Goal: Task Accomplishment & Management: Complete application form

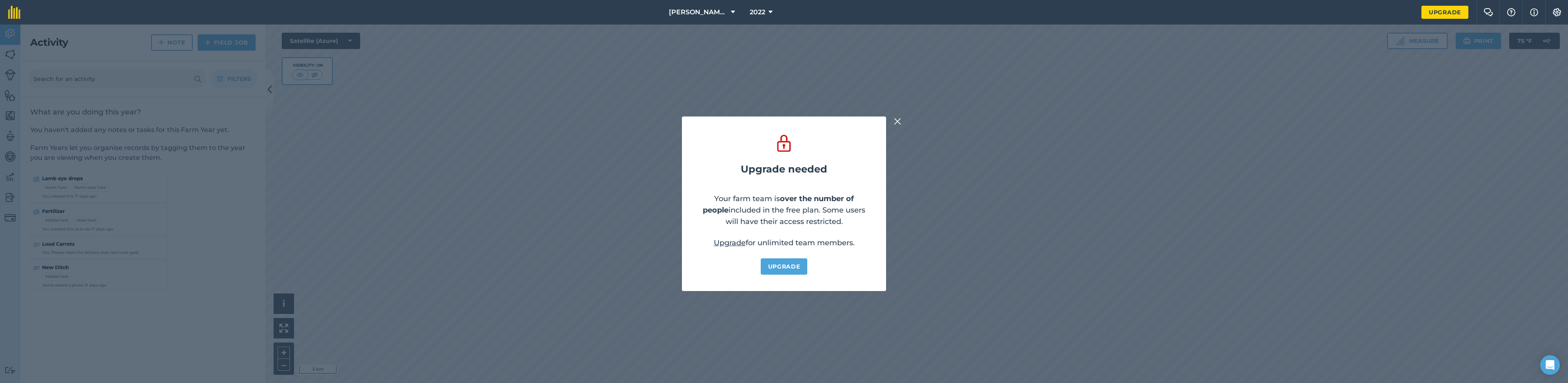
click at [900, 119] on img at bounding box center [897, 121] width 7 height 10
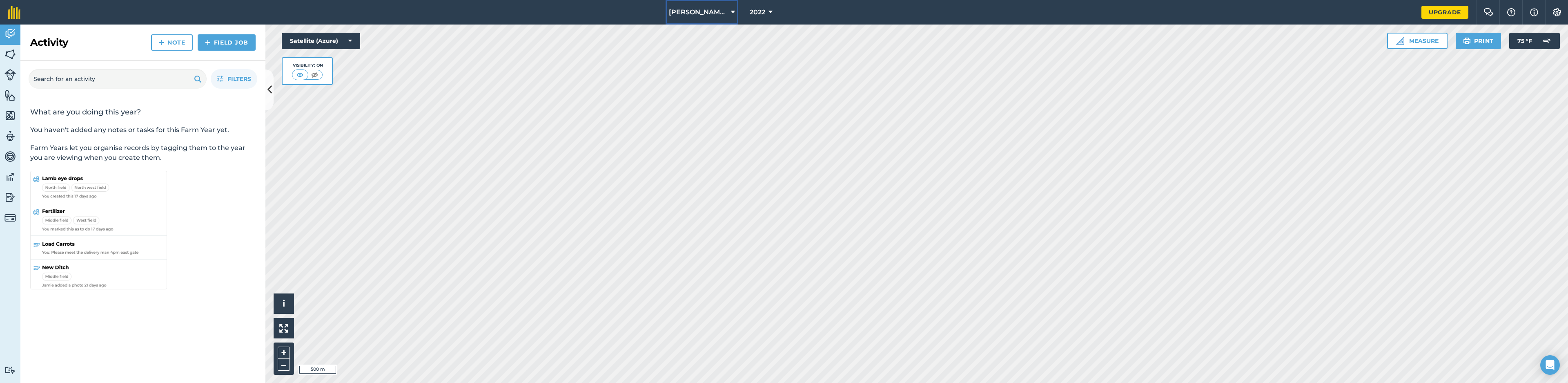
click at [715, 14] on span "[PERSON_NAME] FARMS" at bounding box center [698, 12] width 59 height 10
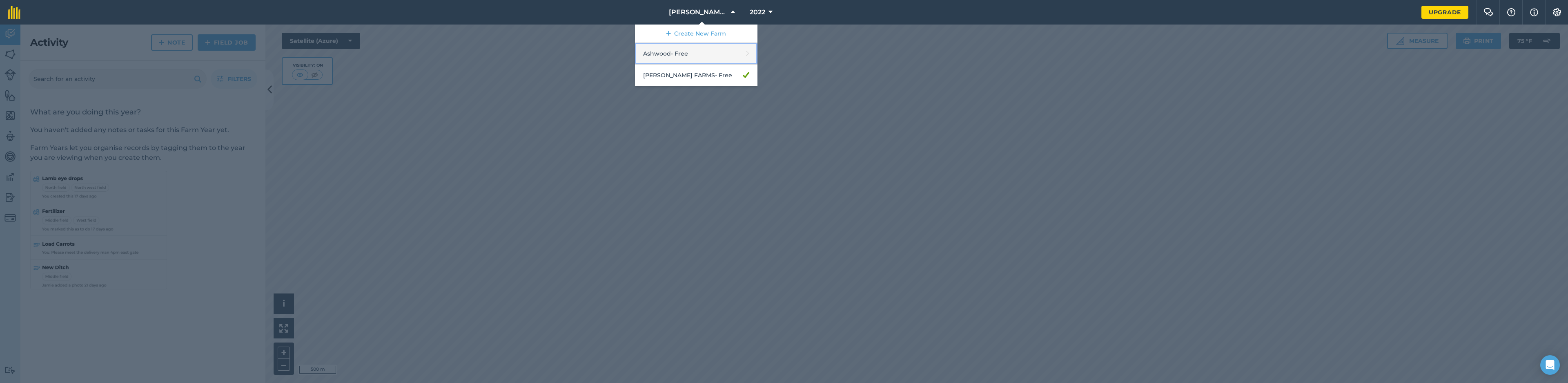
click at [717, 49] on link "Ashwood - Free" at bounding box center [696, 54] width 122 height 22
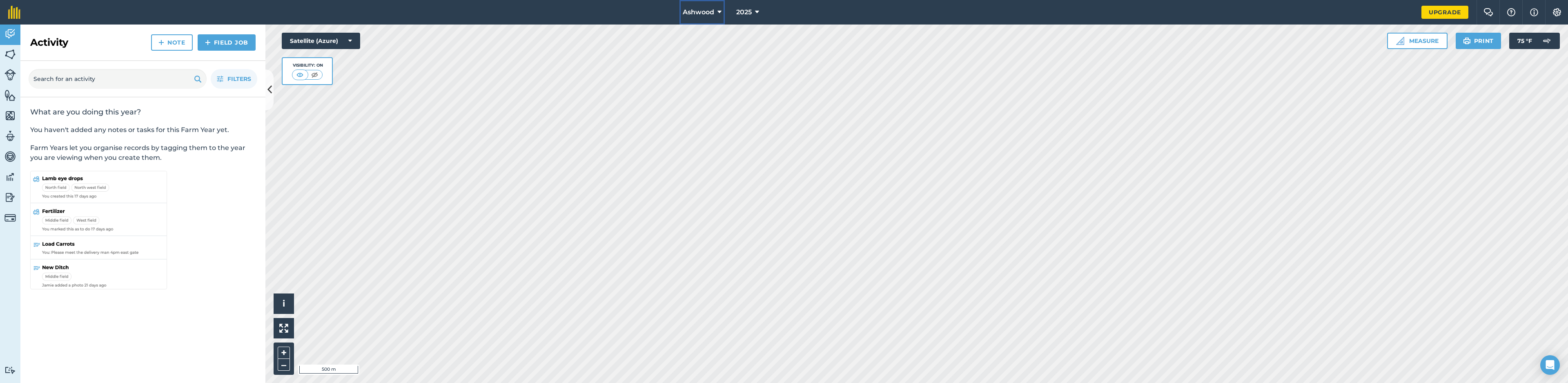
click at [703, 11] on span "Ashwood" at bounding box center [699, 12] width 32 height 10
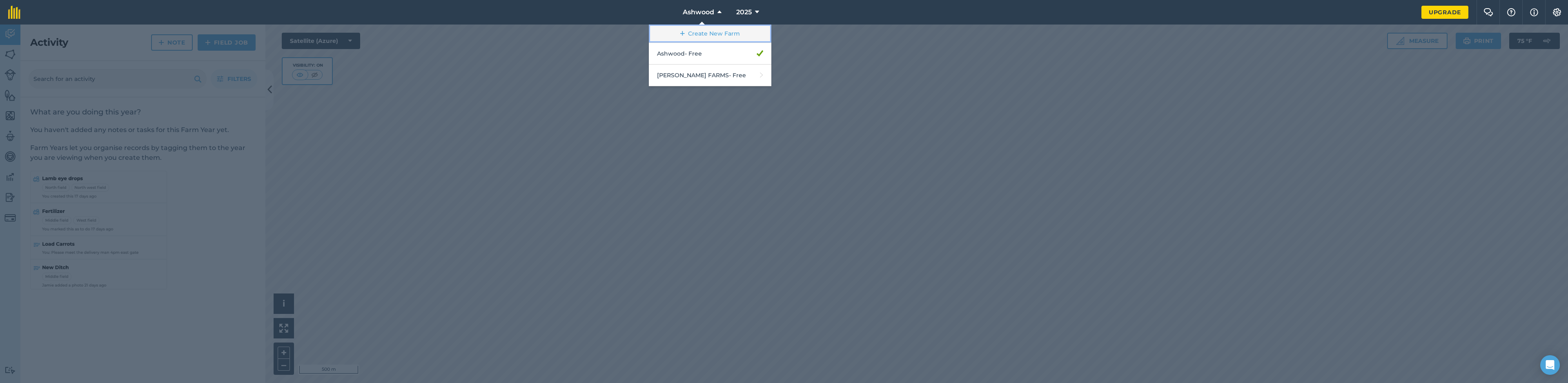
click at [699, 27] on link "Create New Farm" at bounding box center [710, 33] width 122 height 18
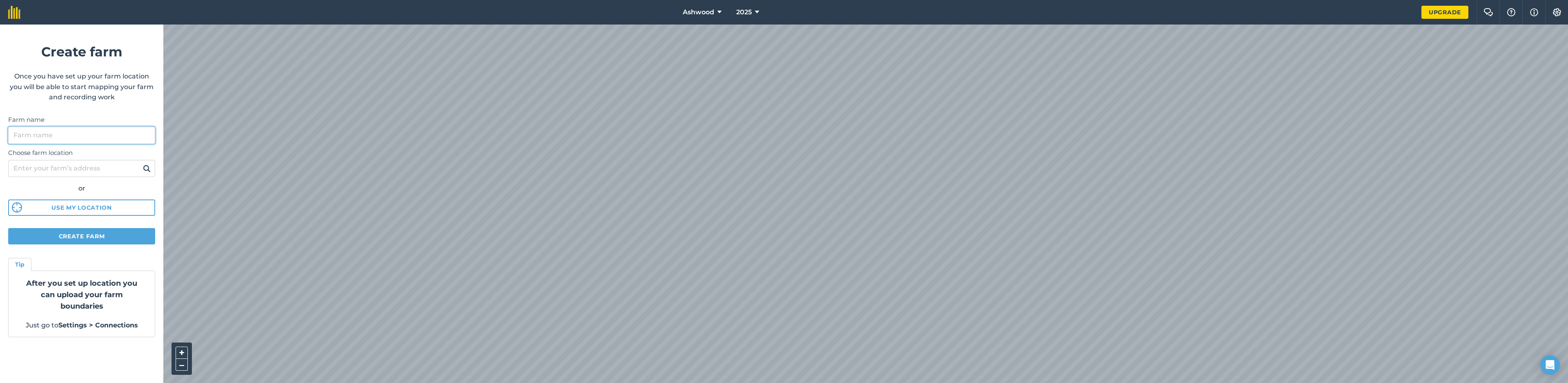
click at [79, 130] on input "Farm name" at bounding box center [81, 135] width 147 height 17
type input "[PERSON_NAME] & [PERSON_NAME]"
click at [86, 206] on button "Use my location" at bounding box center [81, 207] width 147 height 16
click at [108, 174] on input "Choose farm location" at bounding box center [81, 168] width 147 height 17
click at [151, 169] on img at bounding box center [147, 168] width 8 height 10
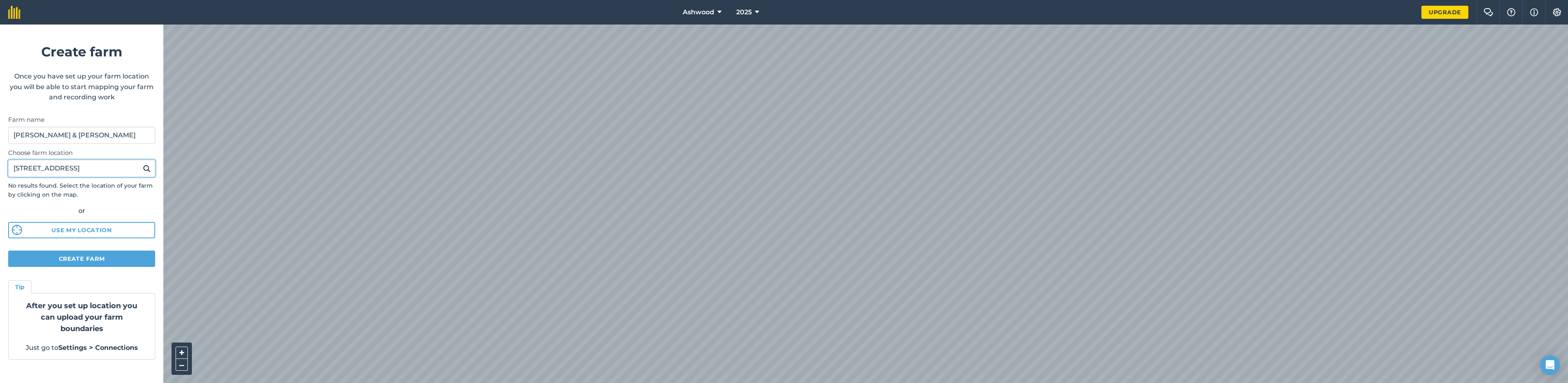
click at [108, 166] on input "[STREET_ADDRESS]" at bounding box center [81, 168] width 147 height 17
type input "[STREET_ADDRESS]"
click at [141, 163] on button at bounding box center [147, 168] width 13 height 10
click at [148, 168] on img at bounding box center [147, 168] width 8 height 10
drag, startPoint x: 132, startPoint y: 173, endPoint x: 0, endPoint y: 169, distance: 132.1
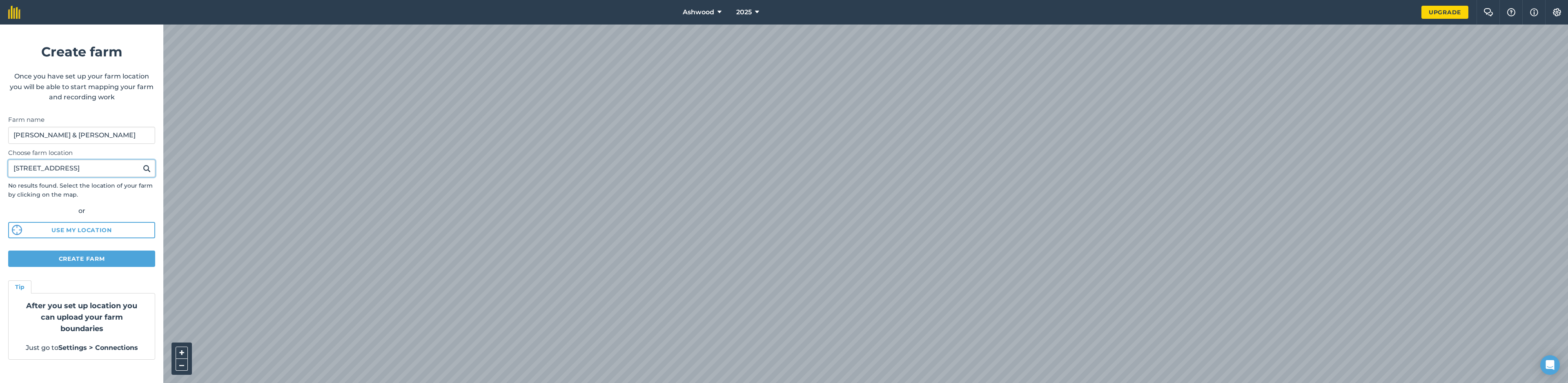
click at [8, 169] on input "[STREET_ADDRESS]" at bounding box center [81, 168] width 147 height 17
click at [113, 262] on button "Create farm" at bounding box center [81, 258] width 147 height 16
click at [99, 257] on button "Create farm" at bounding box center [81, 258] width 147 height 16
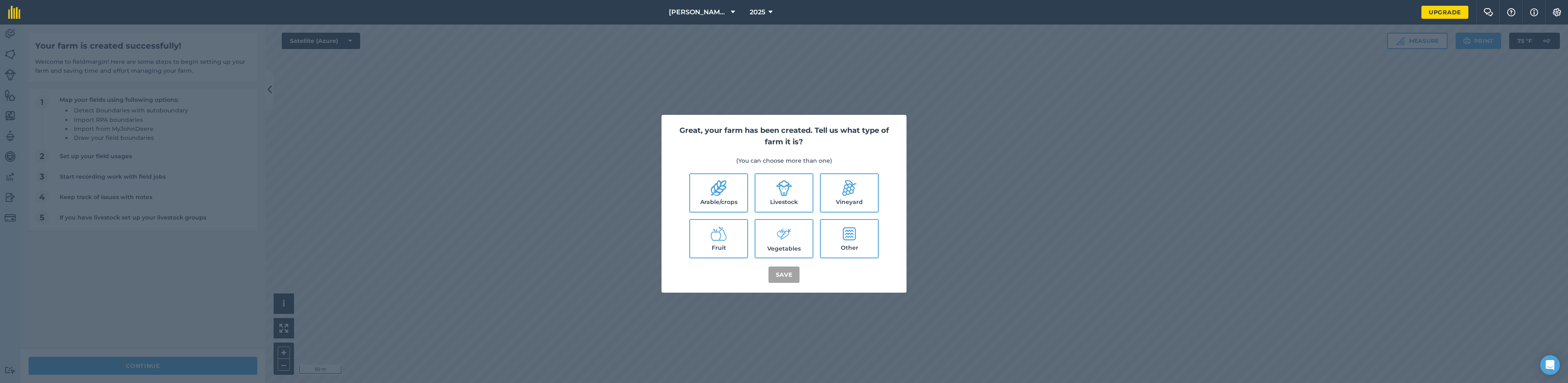
click at [747, 186] on li "Arable/crops" at bounding box center [718, 192] width 59 height 39
click at [740, 191] on label "Arable/crops" at bounding box center [719, 193] width 57 height 38
checkbox input "true"
click at [783, 280] on button "Save" at bounding box center [785, 274] width 32 height 16
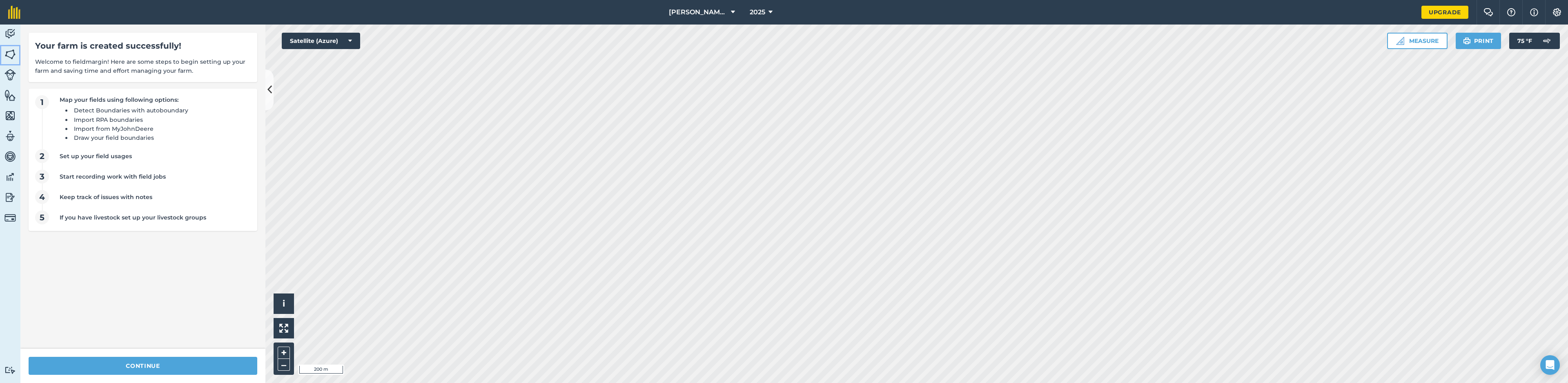
click at [15, 55] on img at bounding box center [10, 54] width 12 height 12
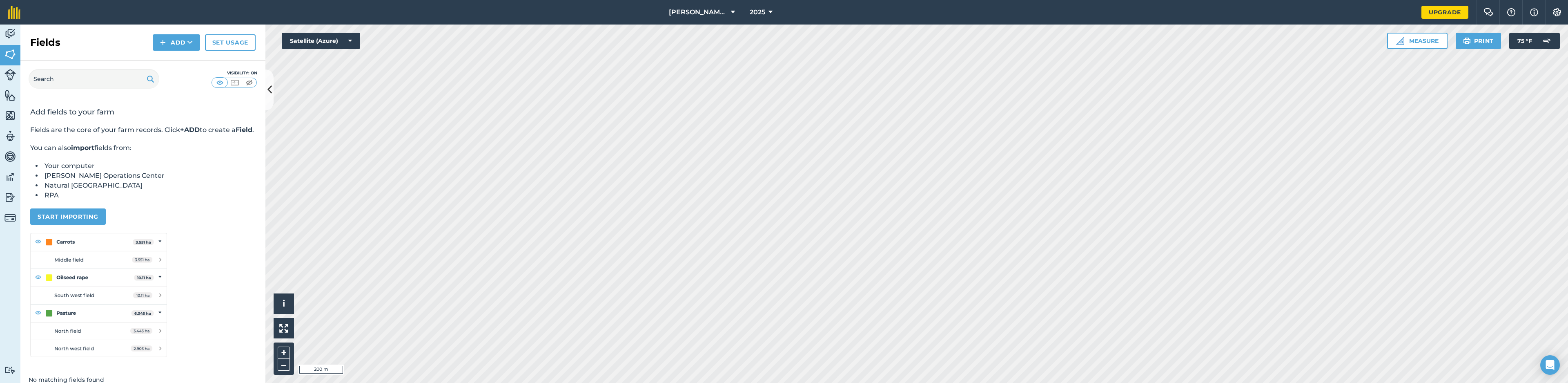
click at [204, 40] on div "Add" at bounding box center [179, 42] width 52 height 16
click at [194, 41] on button "Add" at bounding box center [177, 42] width 47 height 16
click at [179, 37] on button "Add Draw Import" at bounding box center [177, 42] width 47 height 16
drag, startPoint x: 170, startPoint y: 44, endPoint x: 201, endPoint y: 64, distance: 36.9
click at [170, 44] on button "Add" at bounding box center [177, 42] width 47 height 16
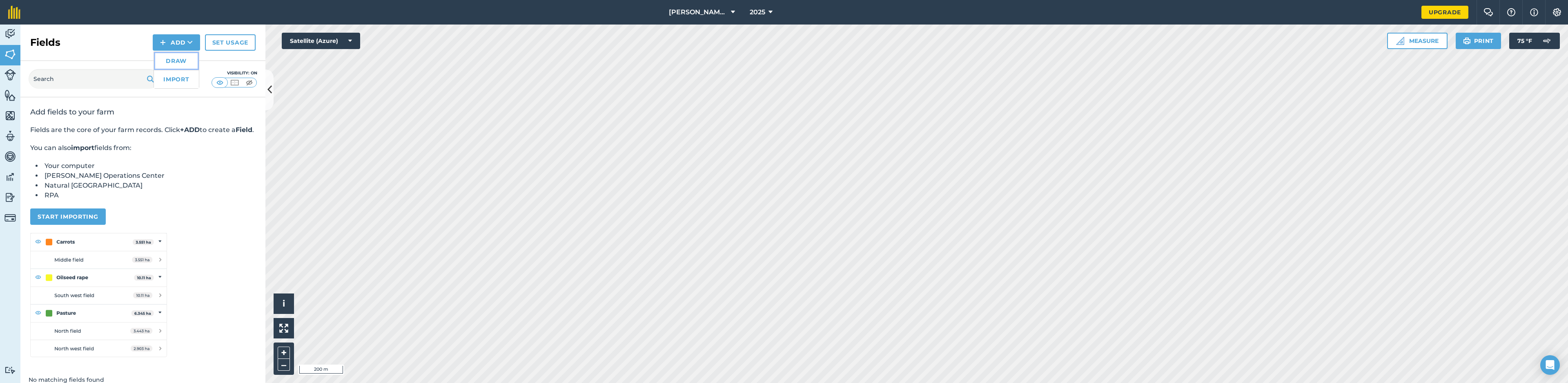
click at [187, 57] on link "Draw" at bounding box center [177, 61] width 45 height 18
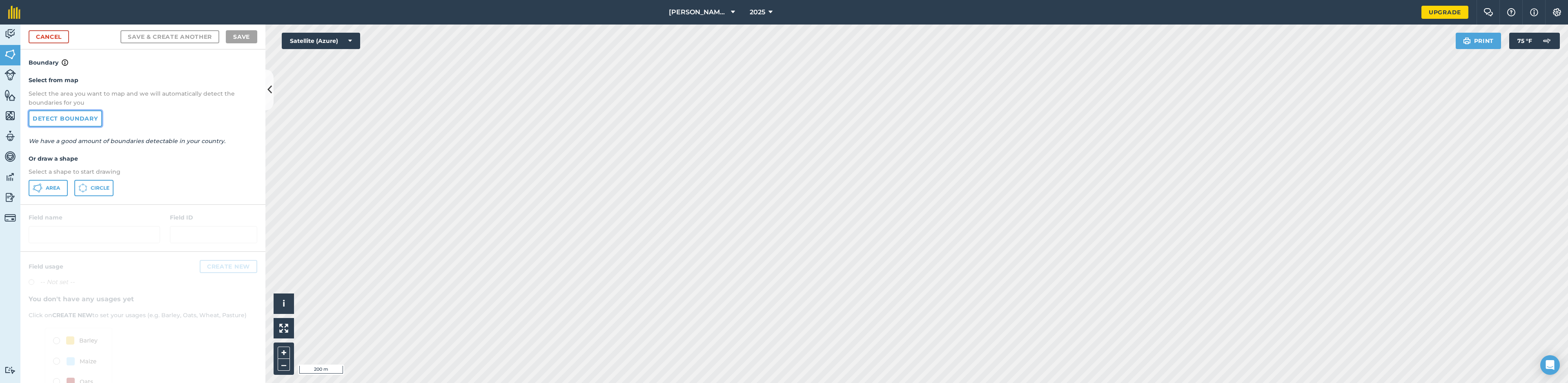
click at [65, 120] on link "Detect boundary" at bounding box center [65, 118] width 74 height 16
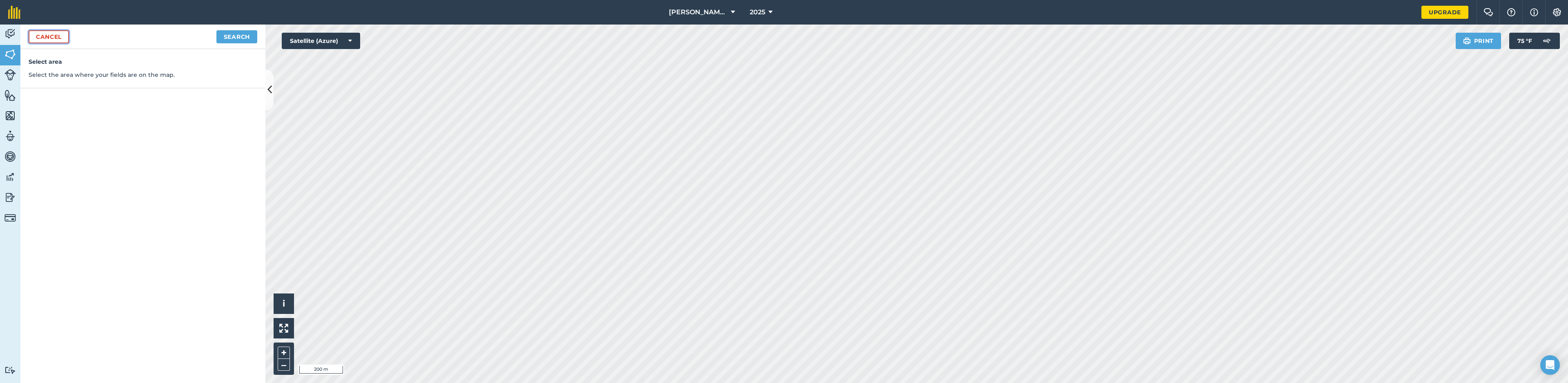
click at [57, 37] on link "Cancel" at bounding box center [49, 37] width 40 height 13
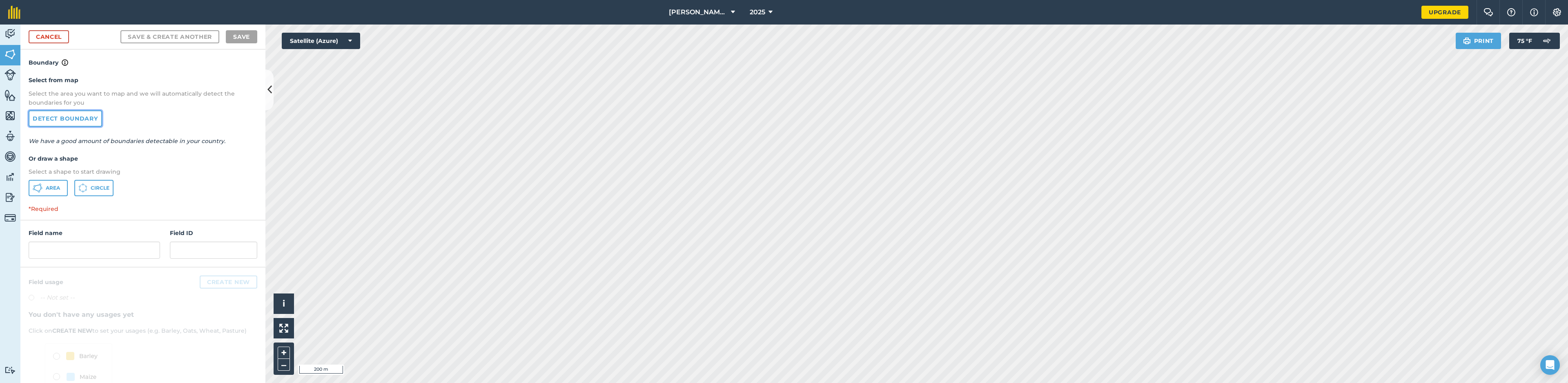
click at [77, 119] on link "Detect boundary" at bounding box center [65, 118] width 74 height 16
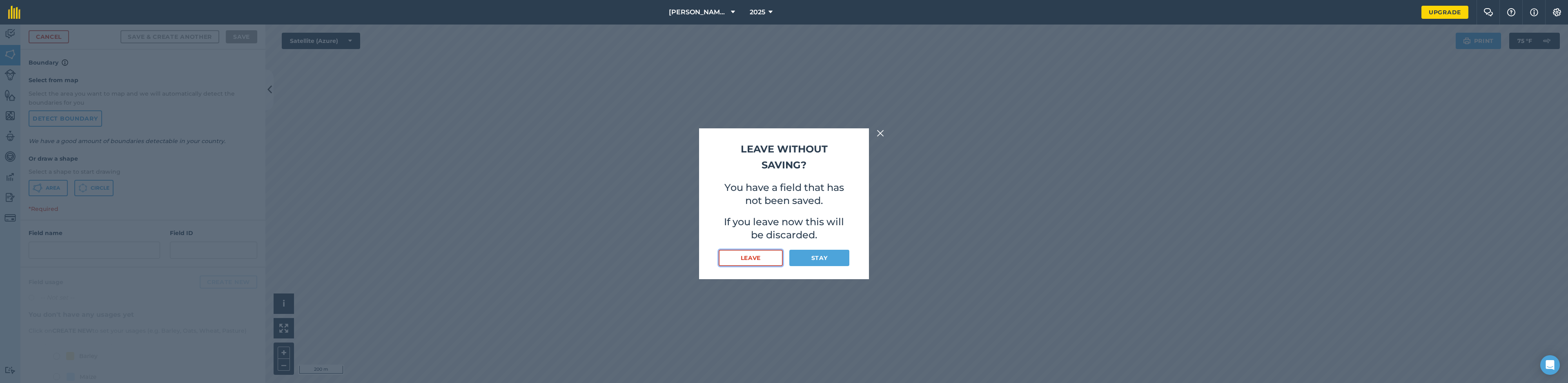
click at [752, 259] on button "Leave" at bounding box center [751, 258] width 64 height 16
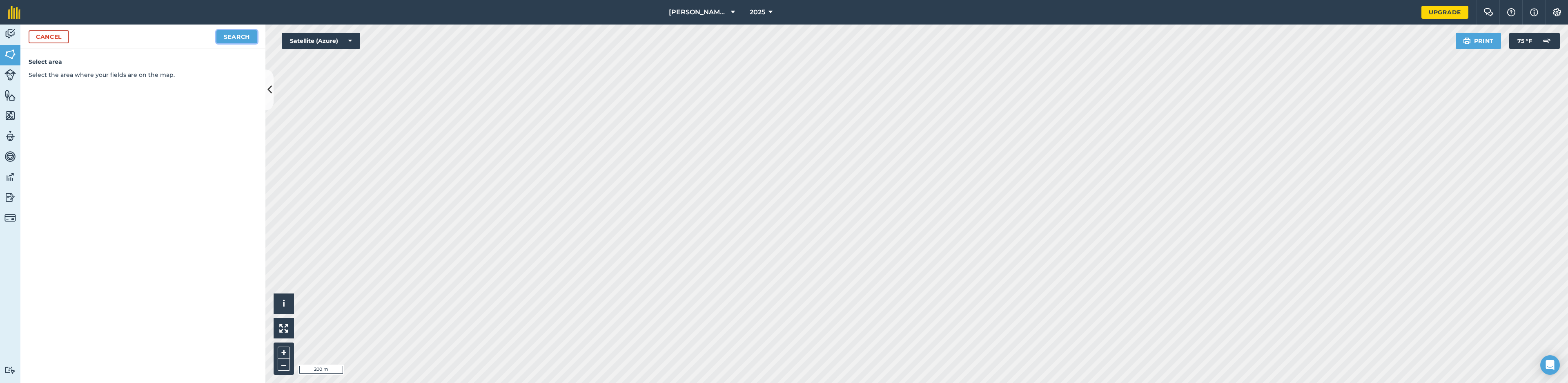
click at [236, 32] on button "Search" at bounding box center [237, 37] width 41 height 13
click at [57, 40] on link "Cancel" at bounding box center [49, 37] width 40 height 13
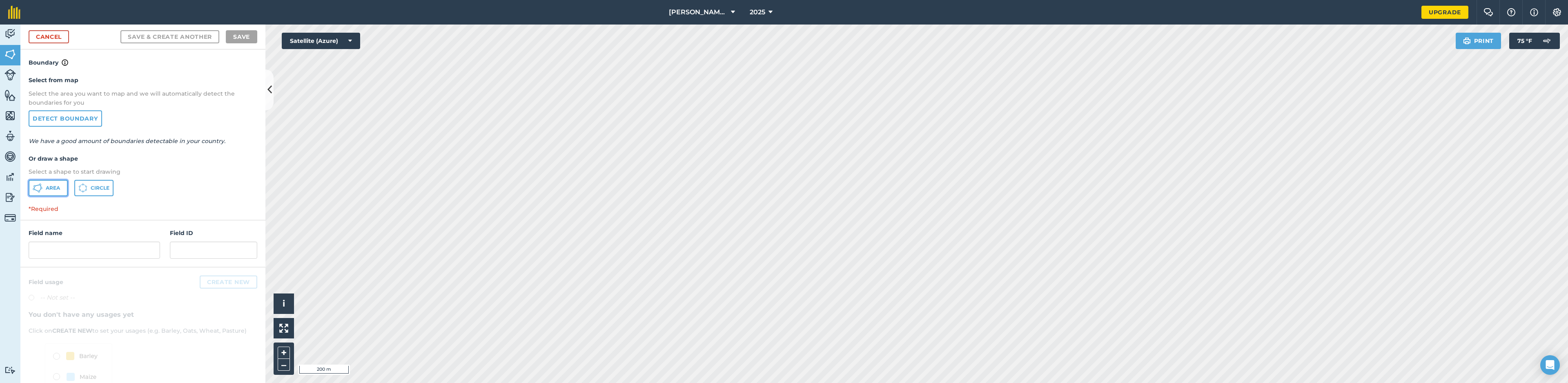
click at [52, 190] on span "Area" at bounding box center [52, 188] width 14 height 7
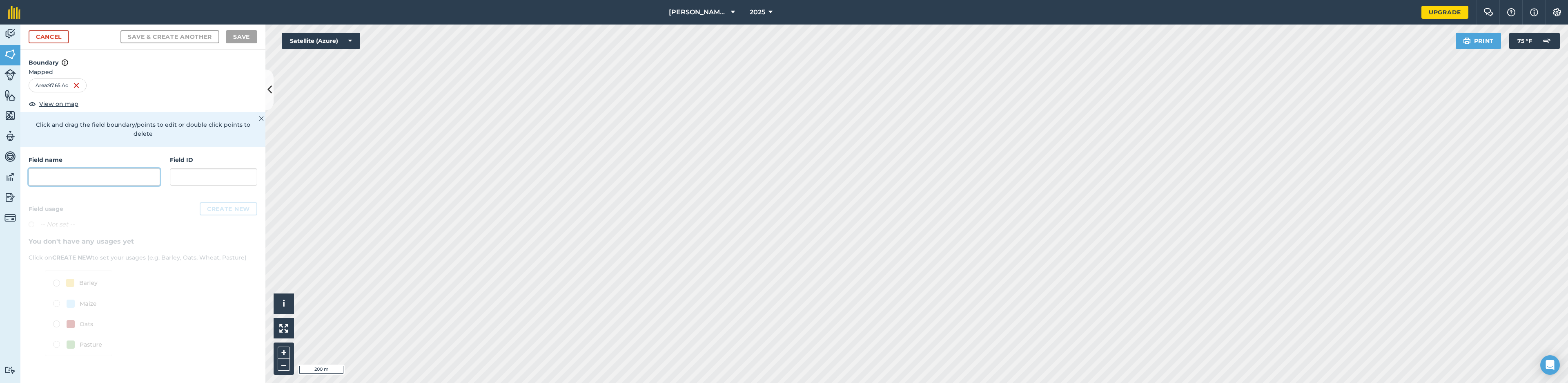
click at [137, 168] on input "text" at bounding box center [94, 177] width 131 height 17
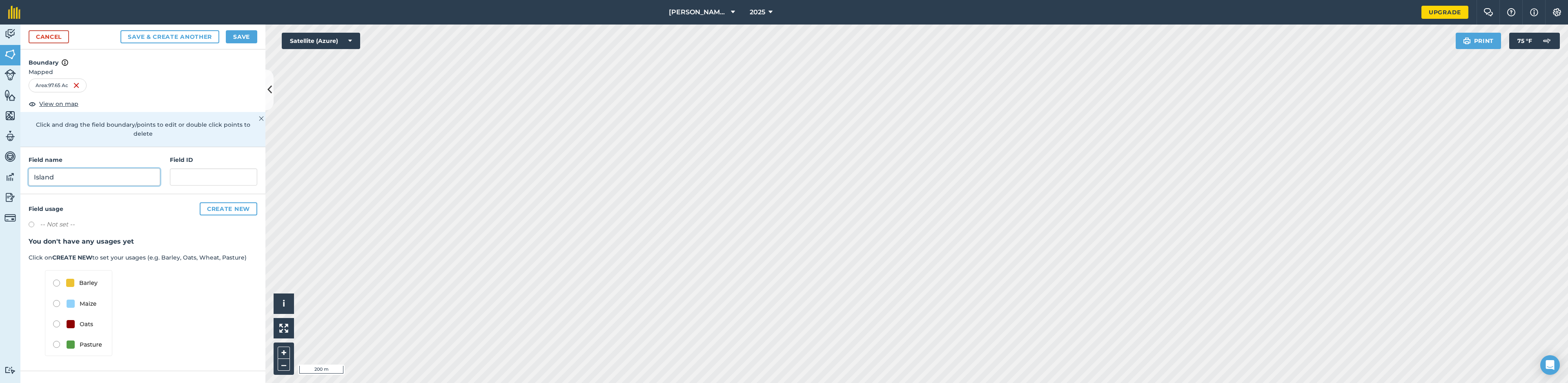
type input "Island"
click at [54, 293] on img at bounding box center [79, 312] width 68 height 86
click at [58, 296] on img at bounding box center [79, 312] width 68 height 86
click at [229, 202] on button "Create new" at bounding box center [228, 208] width 58 height 13
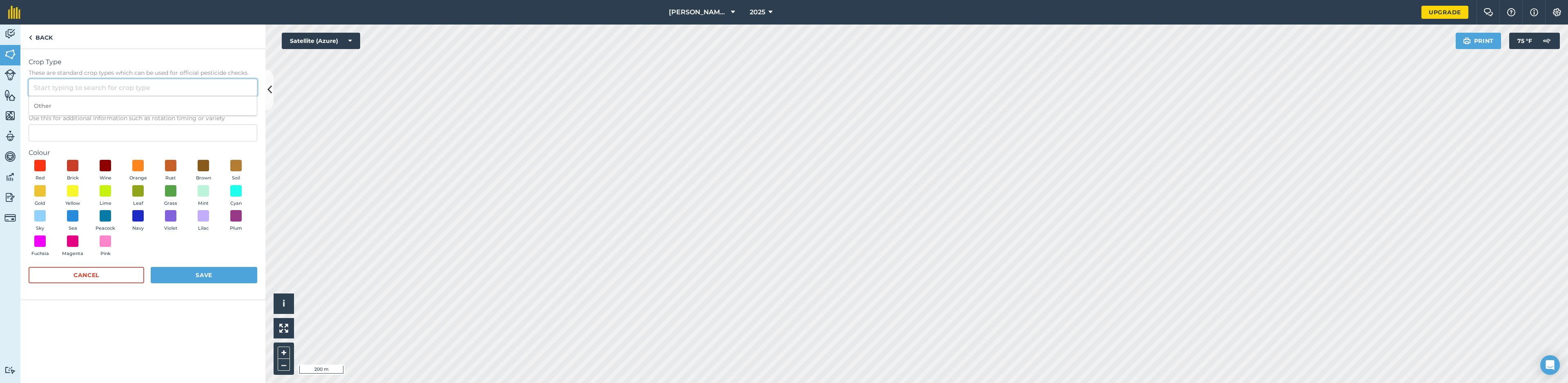
click at [80, 87] on input "Crop Type These are standard crop types which can be used for official pesticid…" at bounding box center [143, 87] width 229 height 17
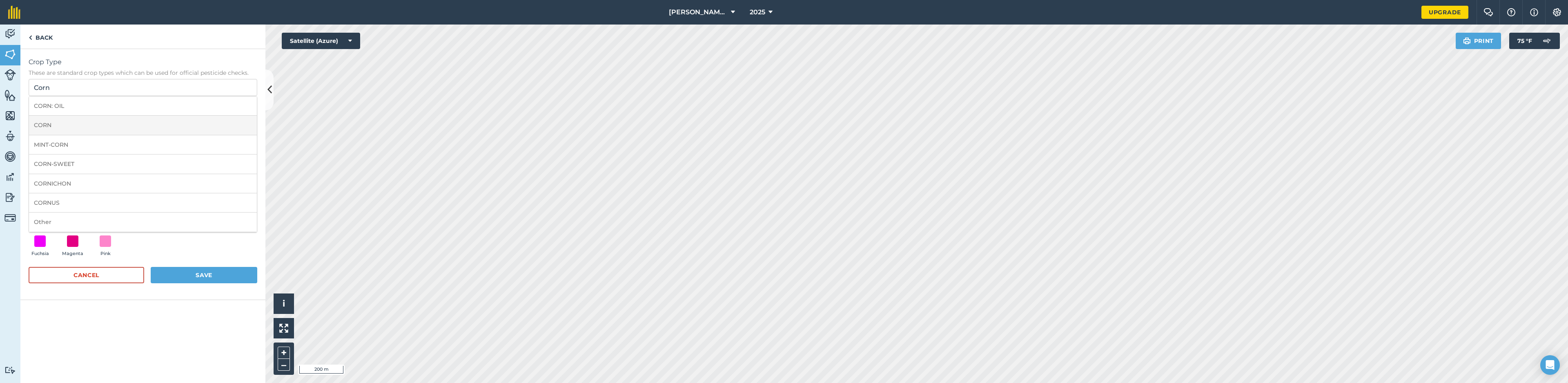
click at [87, 122] on li "CORN" at bounding box center [143, 125] width 228 height 19
type input "CORN"
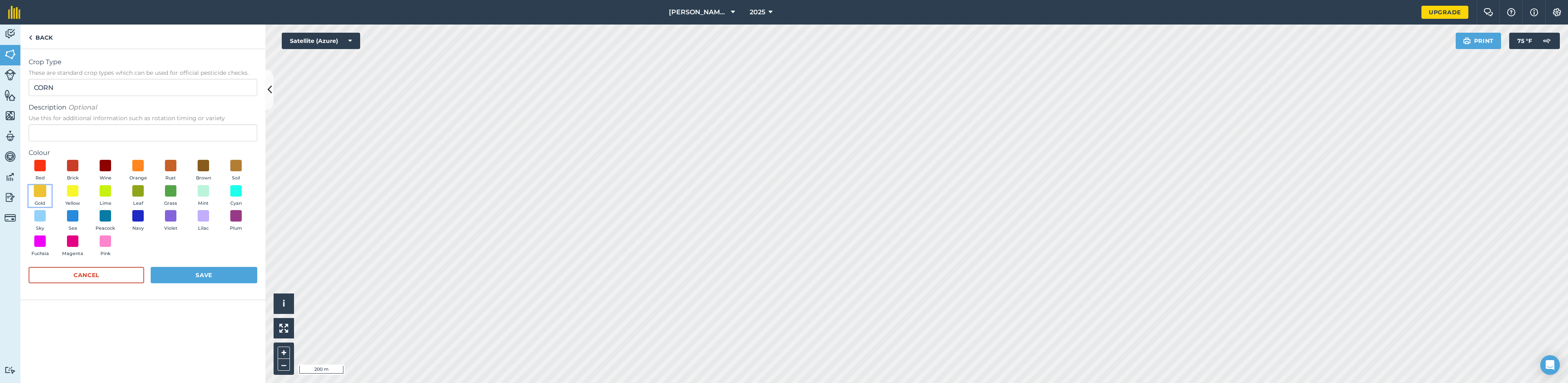
click at [43, 195] on span at bounding box center [40, 191] width 13 height 13
click at [230, 279] on button "Save" at bounding box center [204, 275] width 107 height 16
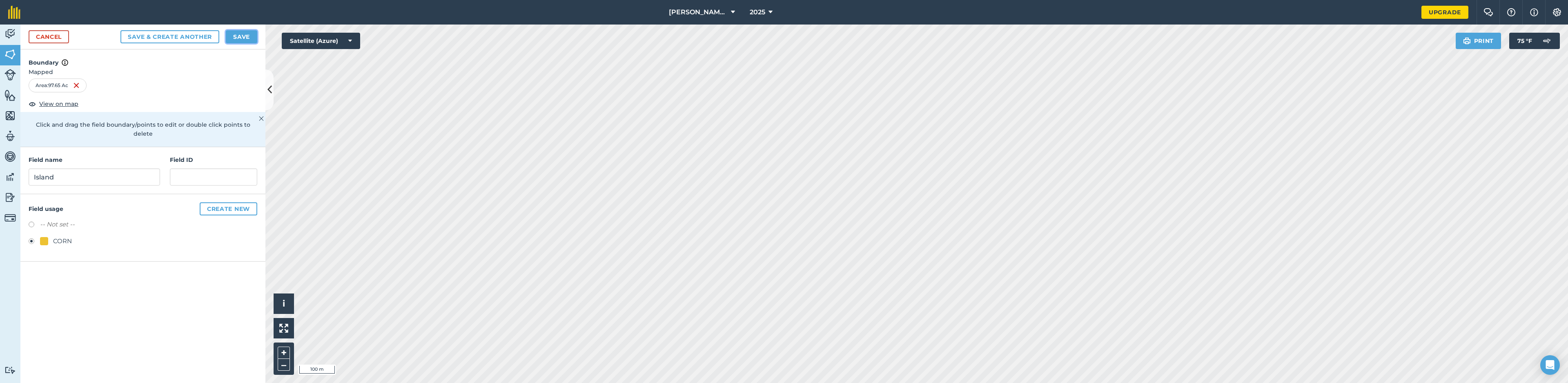
click at [249, 35] on button "Save" at bounding box center [242, 37] width 32 height 13
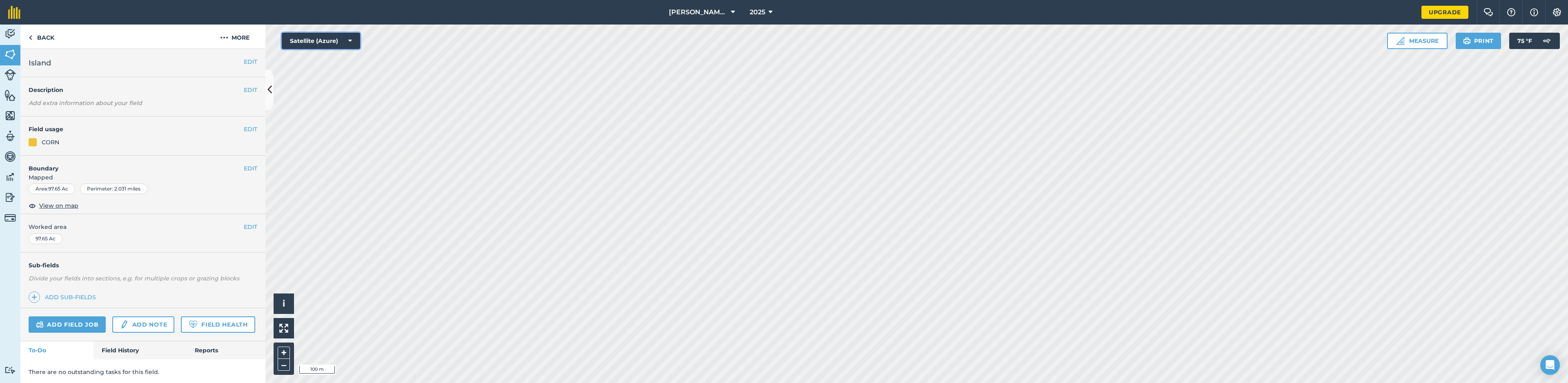
click at [331, 42] on button "Satellite (Azure)" at bounding box center [321, 41] width 79 height 16
click at [346, 74] on button "Satellite (Mapbox)" at bounding box center [321, 73] width 79 height 16
click at [324, 39] on button "Satellite (Mapbox)" at bounding box center [321, 41] width 79 height 16
click at [342, 121] on button "Terrain" at bounding box center [321, 122] width 79 height 16
click at [346, 38] on button "Terrain" at bounding box center [321, 41] width 79 height 16
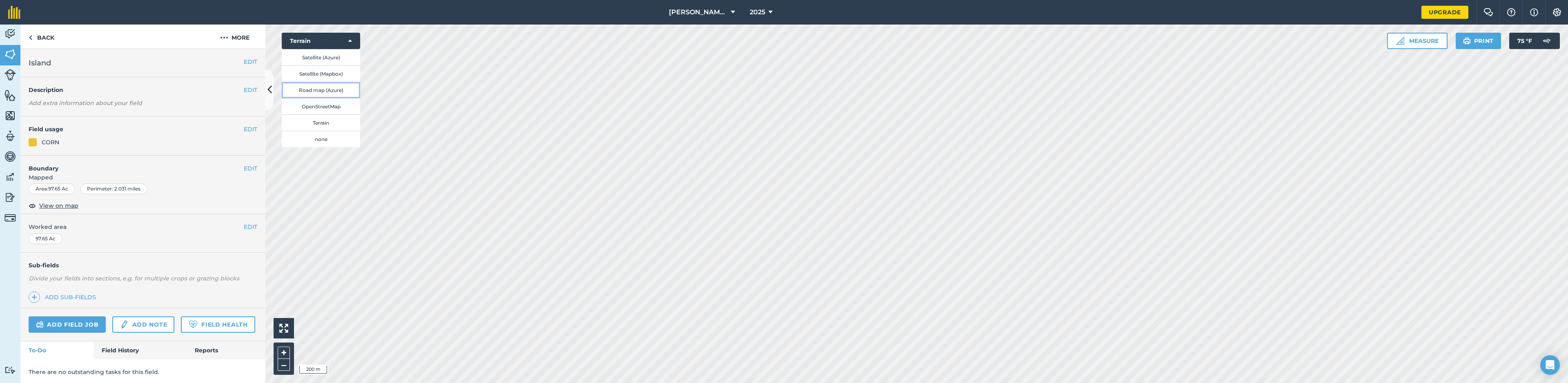
click at [348, 88] on button "Road map (Azure)" at bounding box center [321, 90] width 79 height 16
click at [345, 41] on button "Road map (Azure)" at bounding box center [321, 41] width 79 height 16
click at [329, 52] on button "Satellite (Azure)" at bounding box center [321, 57] width 79 height 16
